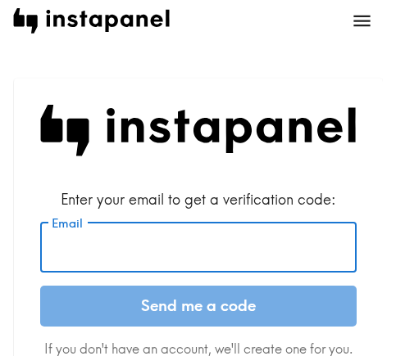
drag, startPoint x: 136, startPoint y: 247, endPoint x: 166, endPoint y: 279, distance: 44.1
click at [136, 247] on input "Email" at bounding box center [198, 247] width 316 height 51
paste input "[EMAIL_ADDRESS][DOMAIN_NAME]"
type input "[EMAIL_ADDRESS][DOMAIN_NAME]"
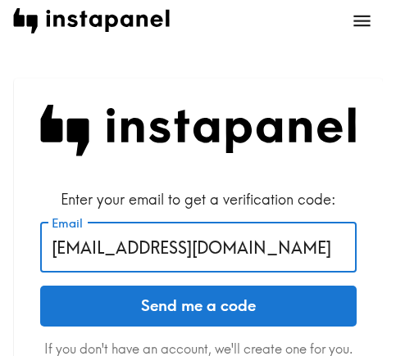
drag, startPoint x: 285, startPoint y: 250, endPoint x: 8, endPoint y: 250, distance: 277.0
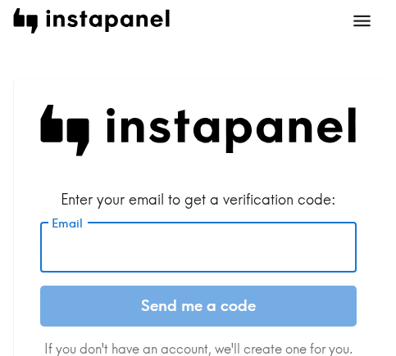
click at [197, 265] on input "Email" at bounding box center [198, 247] width 316 height 51
paste input "[EMAIL_ADDRESS][DOMAIN_NAME]"
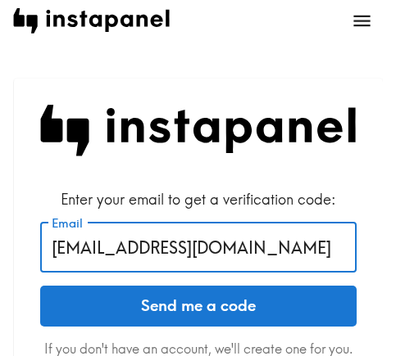
type input "[EMAIL_ADDRESS][DOMAIN_NAME]"
click at [138, 313] on button "Send me a code" at bounding box center [198, 306] width 316 height 41
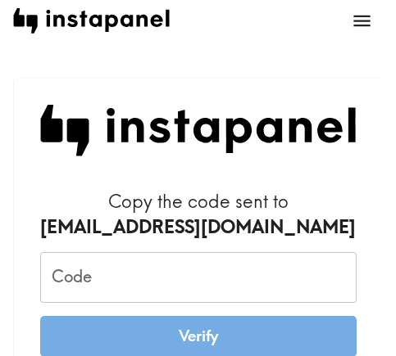
click at [141, 293] on input "Code" at bounding box center [198, 277] width 316 height 51
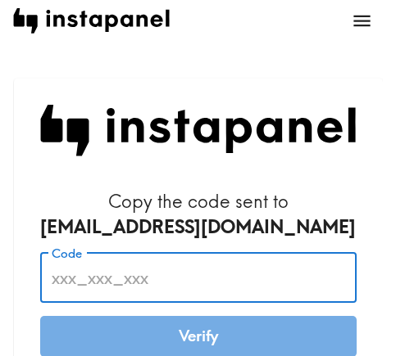
paste input "uYi_FLr_4LD"
type input "uYi_FLr_4LD"
click at [215, 339] on button "Verify" at bounding box center [198, 336] width 316 height 41
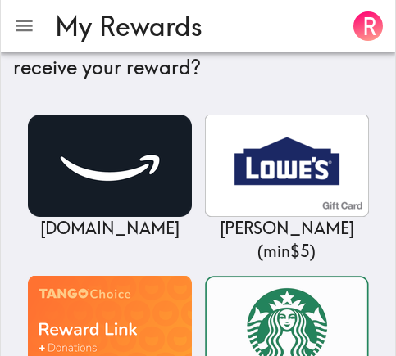
scroll to position [328, 0]
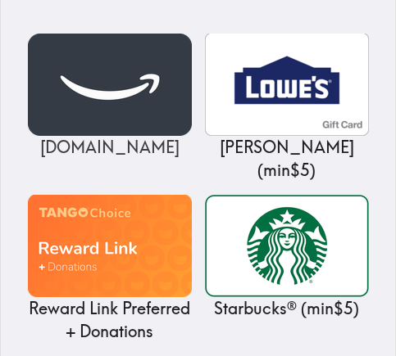
click at [133, 98] on img at bounding box center [110, 85] width 164 height 102
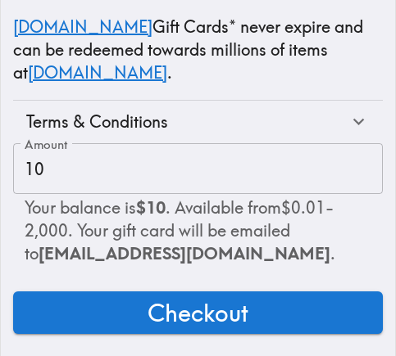
scroll to position [297, 0]
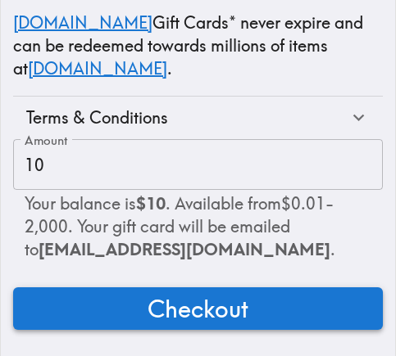
click at [232, 296] on span "Checkout" at bounding box center [197, 309] width 101 height 33
